Goal: Navigation & Orientation: Go to known website

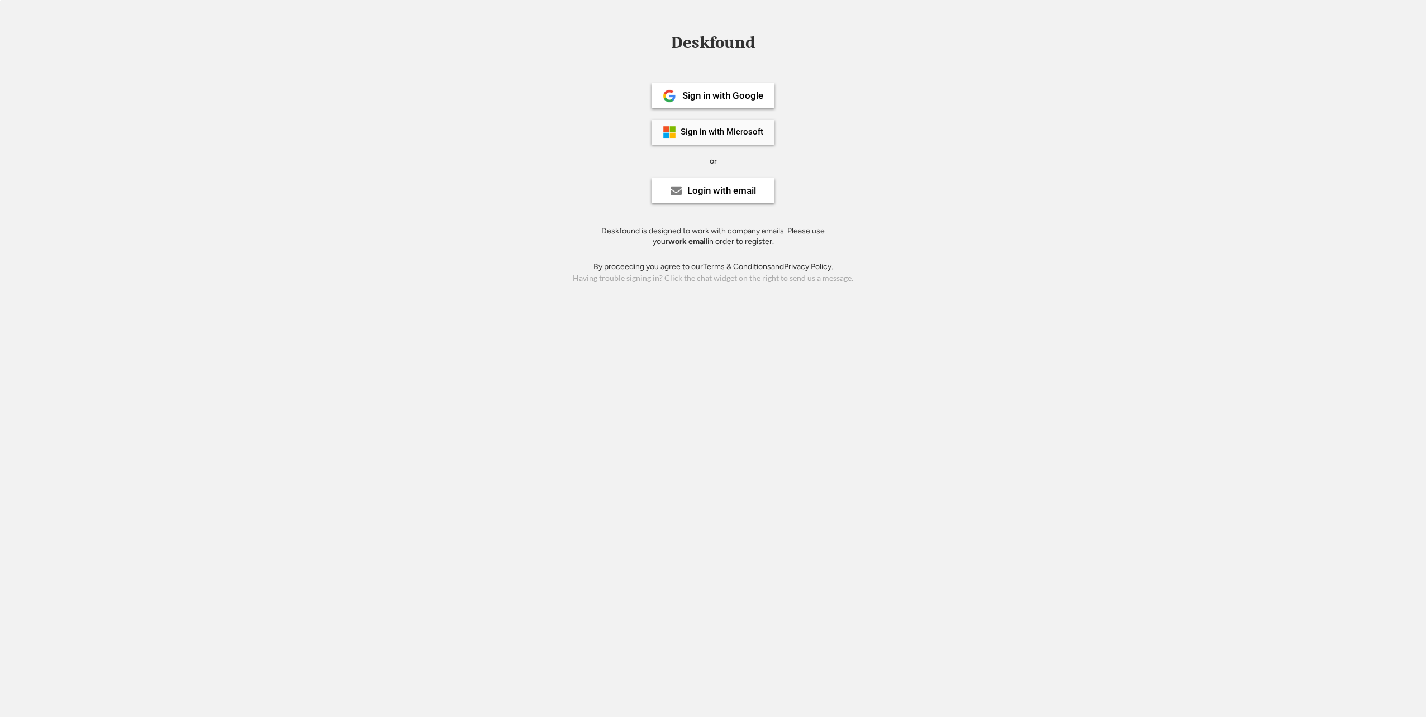
click at [714, 129] on div "Sign in with Microsoft" at bounding box center [722, 132] width 83 height 8
click at [730, 187] on div "Login with email" at bounding box center [721, 190] width 69 height 9
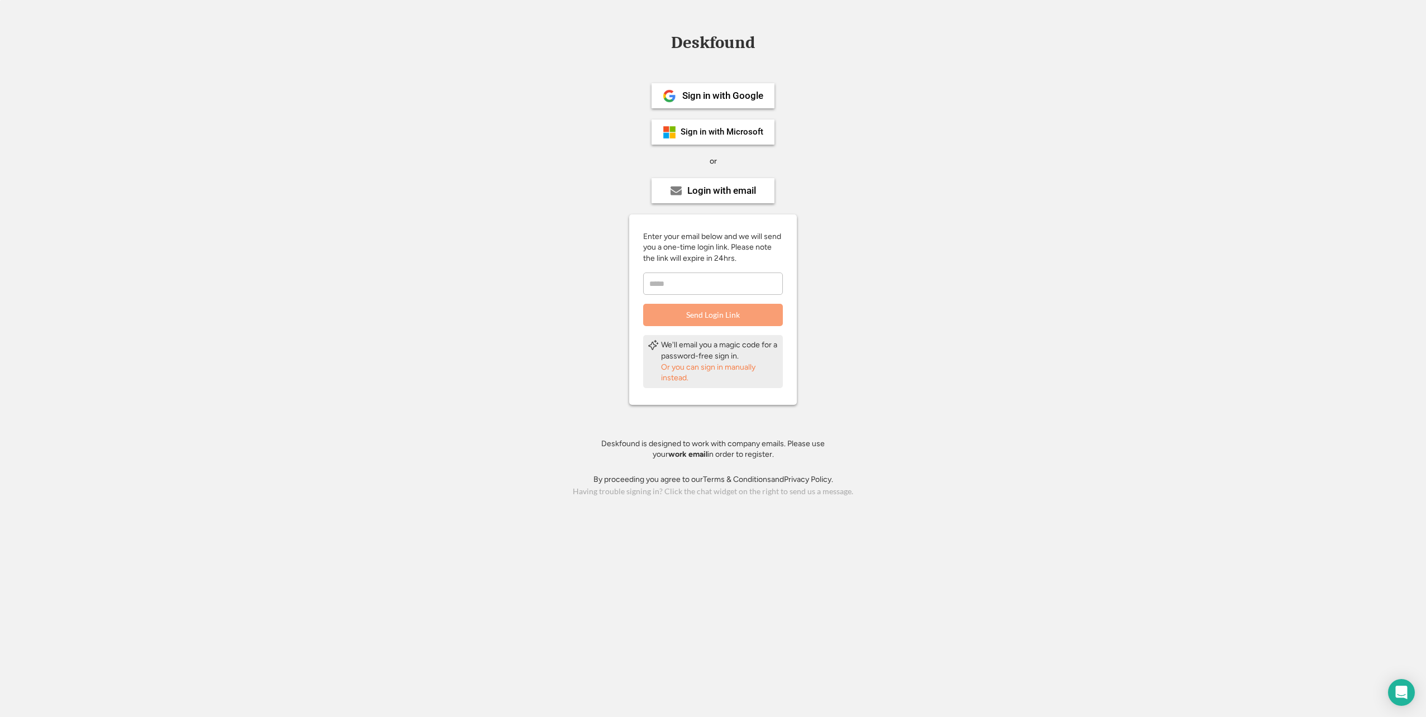
click at [727, 293] on input "email" at bounding box center [713, 284] width 140 height 22
type input "**********"
click at [719, 314] on button "Send Login Link" at bounding box center [713, 315] width 140 height 22
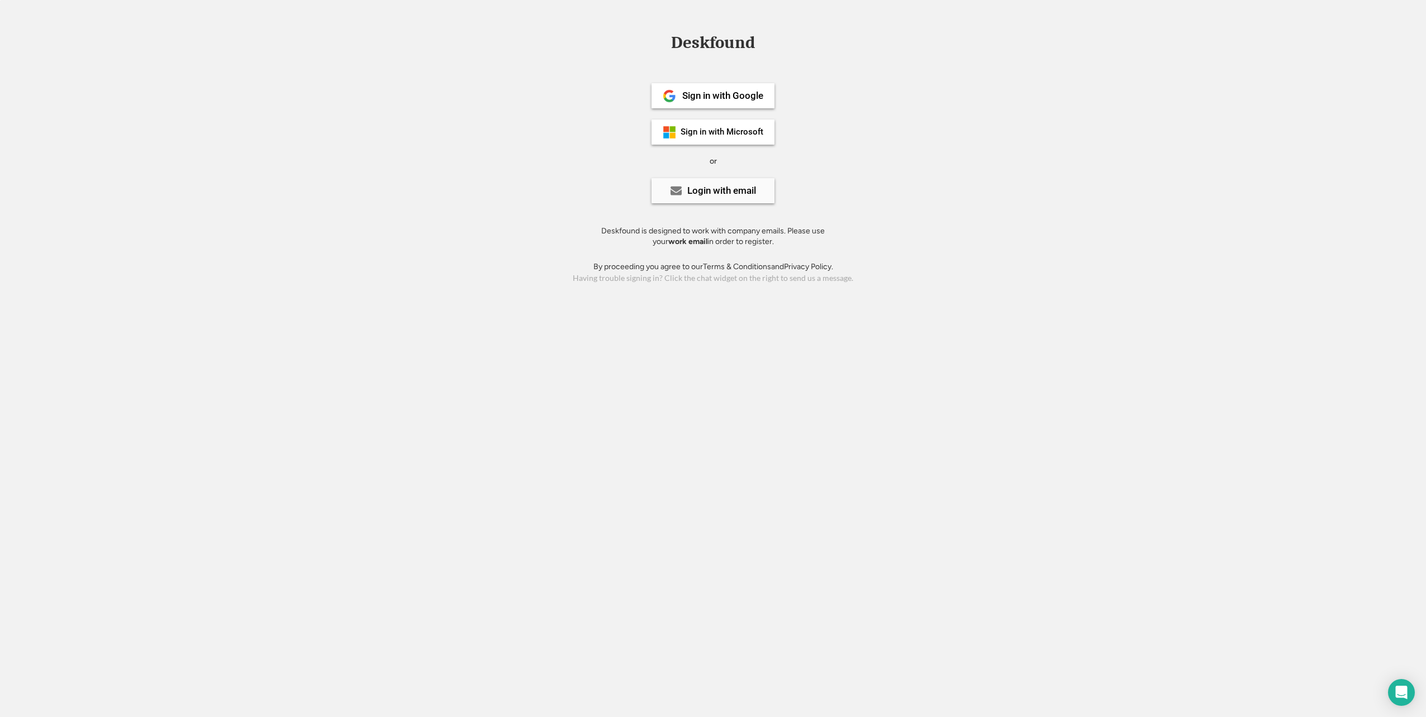
click at [729, 186] on div "Login with email" at bounding box center [721, 190] width 69 height 9
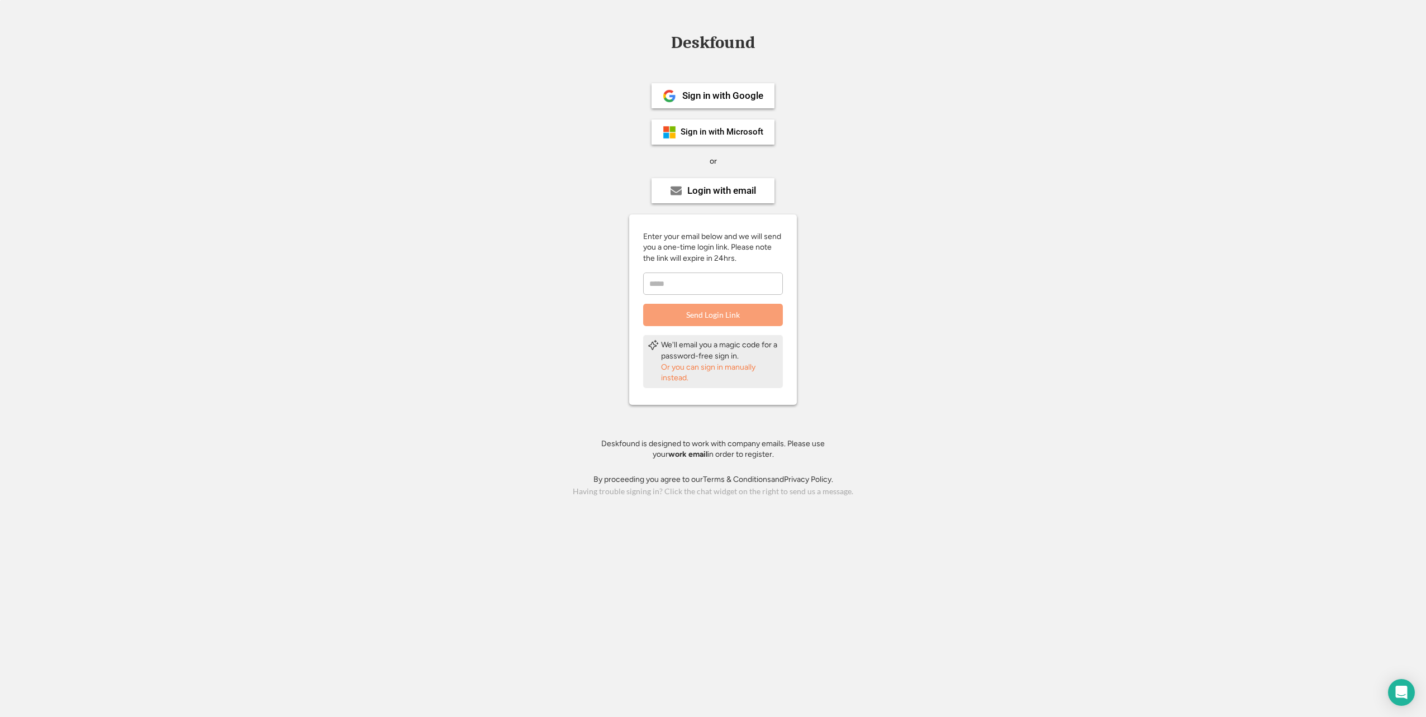
click at [697, 295] on input "email" at bounding box center [713, 284] width 140 height 22
click at [902, 268] on div "Deskfound Sign in with Google Sign in with Microsoft or Login with email Enter …" at bounding box center [713, 266] width 1426 height 465
click at [747, 369] on div "Or you can sign in manually instead." at bounding box center [719, 373] width 117 height 22
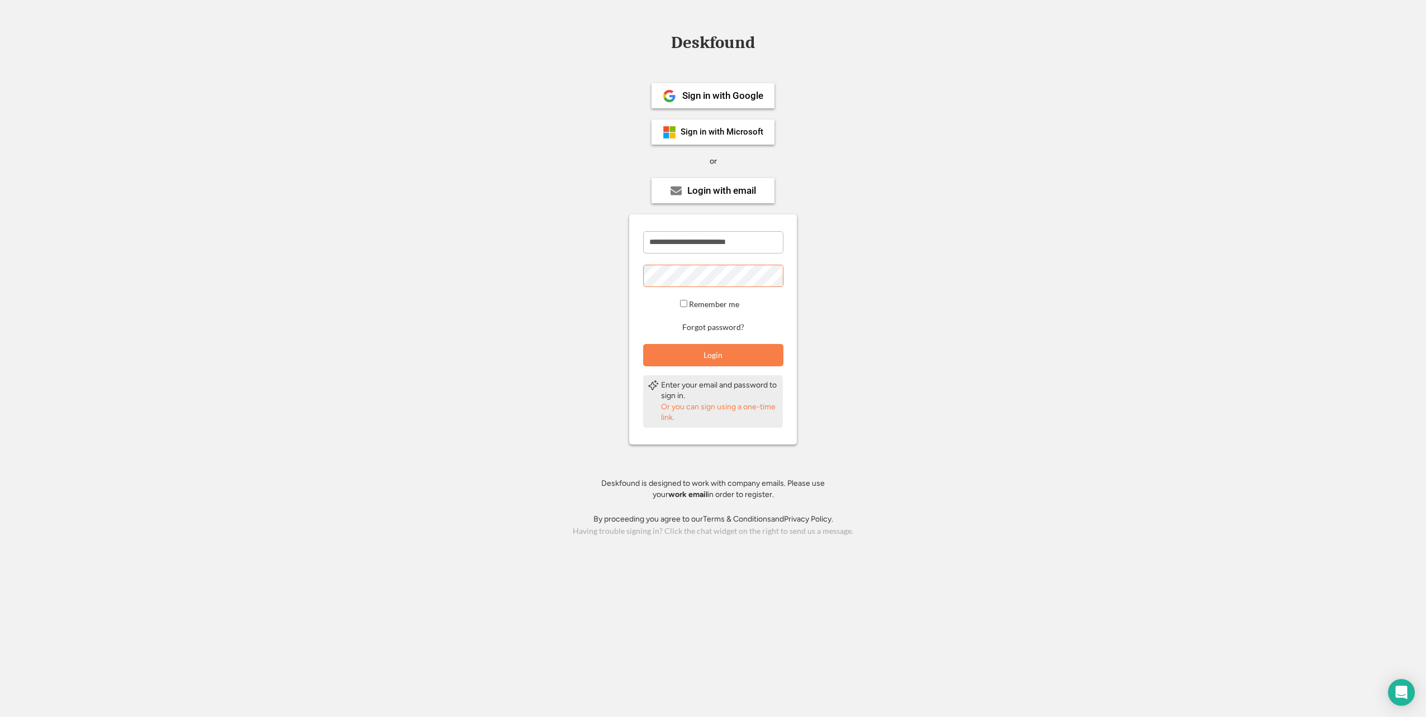
click at [918, 243] on div "**********" at bounding box center [713, 286] width 1426 height 505
click at [730, 354] on button "Login" at bounding box center [713, 355] width 140 height 22
click at [742, 136] on div "Sign in with Microsoft" at bounding box center [722, 132] width 83 height 8
